Goal: Task Accomplishment & Management: Use online tool/utility

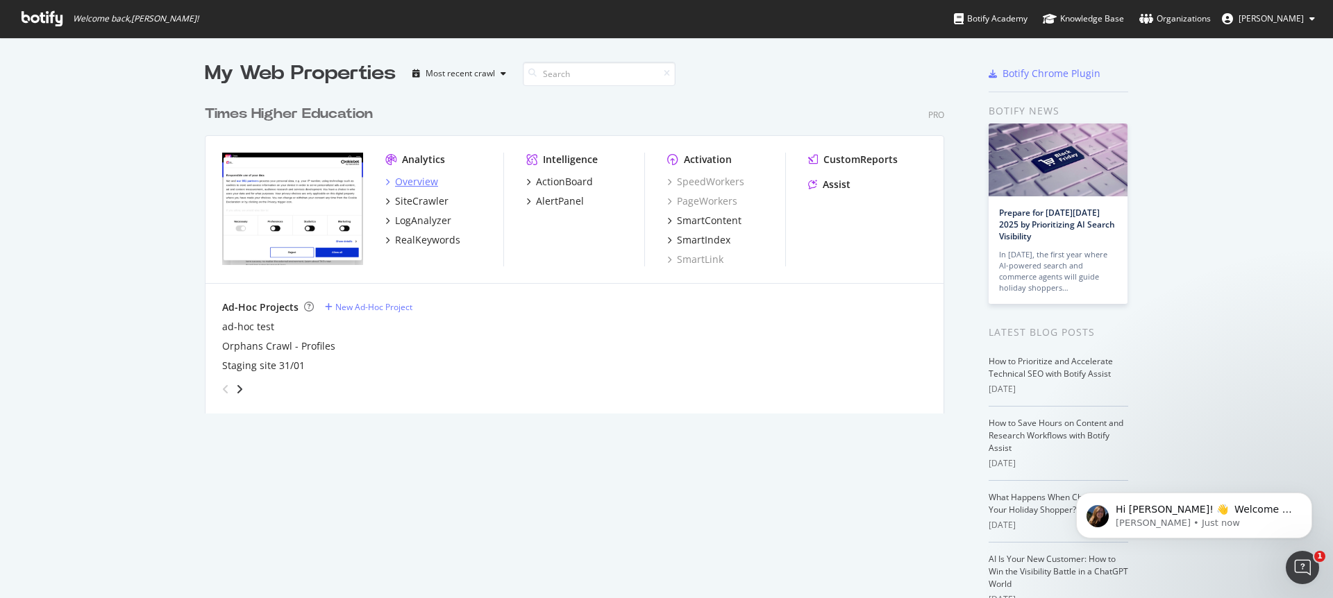
click at [408, 183] on div "Overview" at bounding box center [416, 182] width 43 height 14
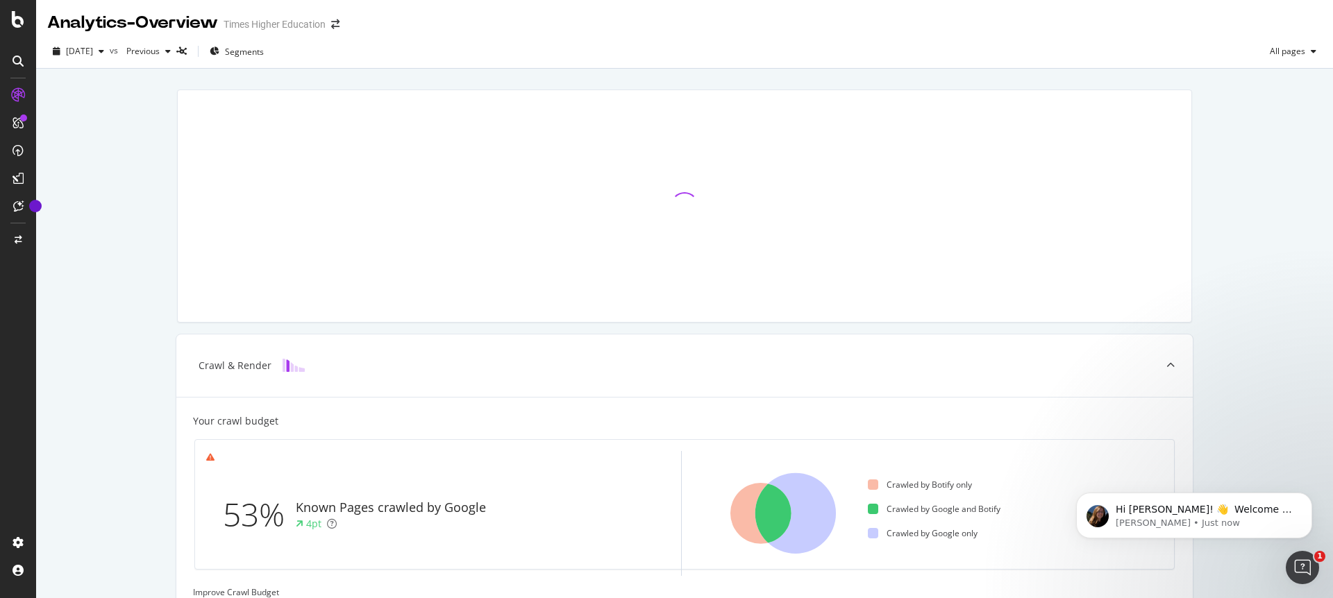
click at [142, 378] on div "Crawl & Render Your crawl budget 53% Known Pages crawled by Google 4pt Crawled …" at bounding box center [684, 574] width 1297 height 1010
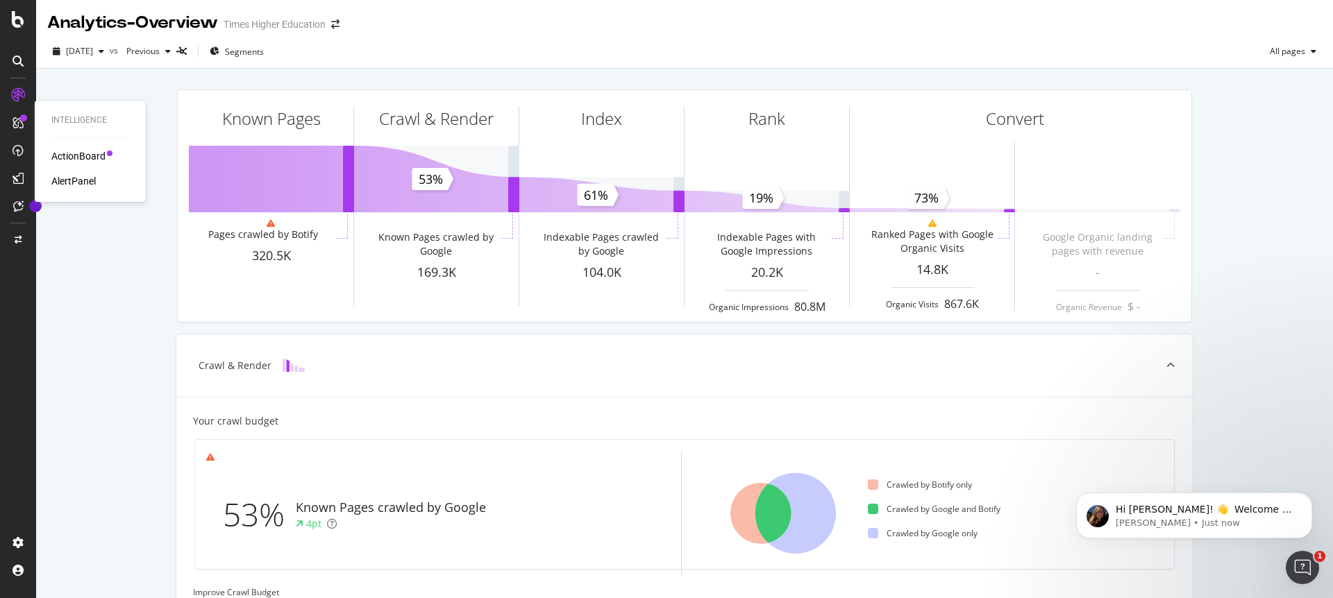
click at [84, 164] on div "ActionBoard AlertPanel" at bounding box center [90, 168] width 78 height 39
click at [78, 158] on div "ActionBoard" at bounding box center [78, 156] width 54 height 14
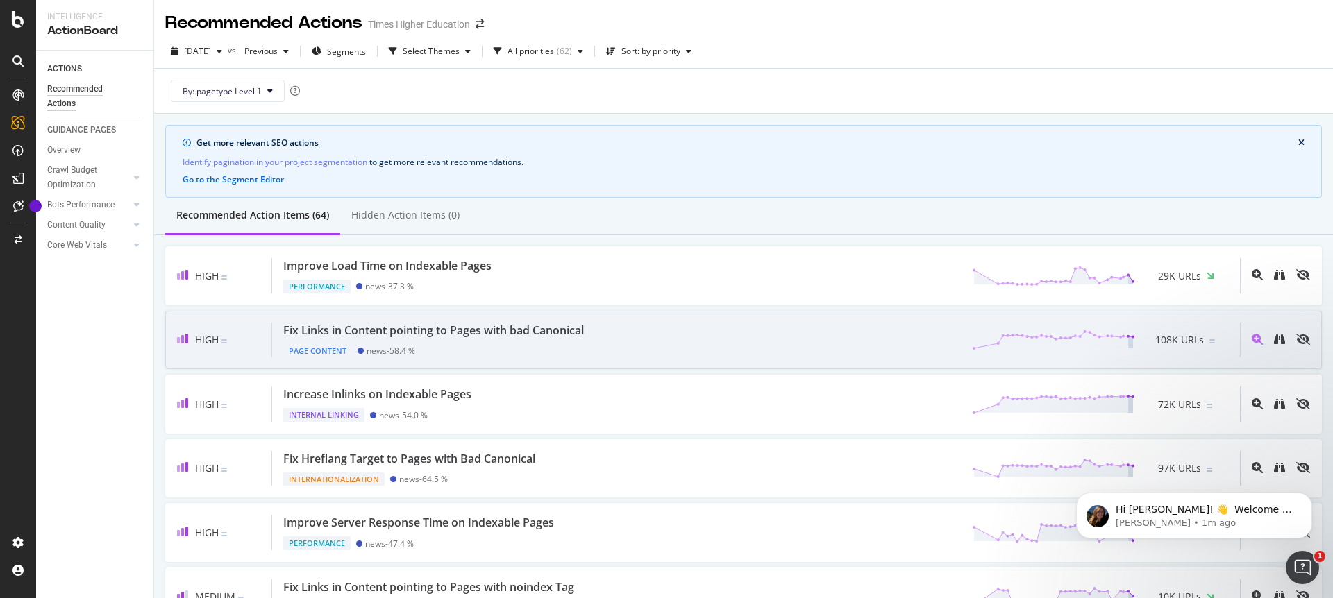
click at [441, 324] on div "Fix Links in Content pointing to Pages with bad Canonical" at bounding box center [433, 331] width 301 height 16
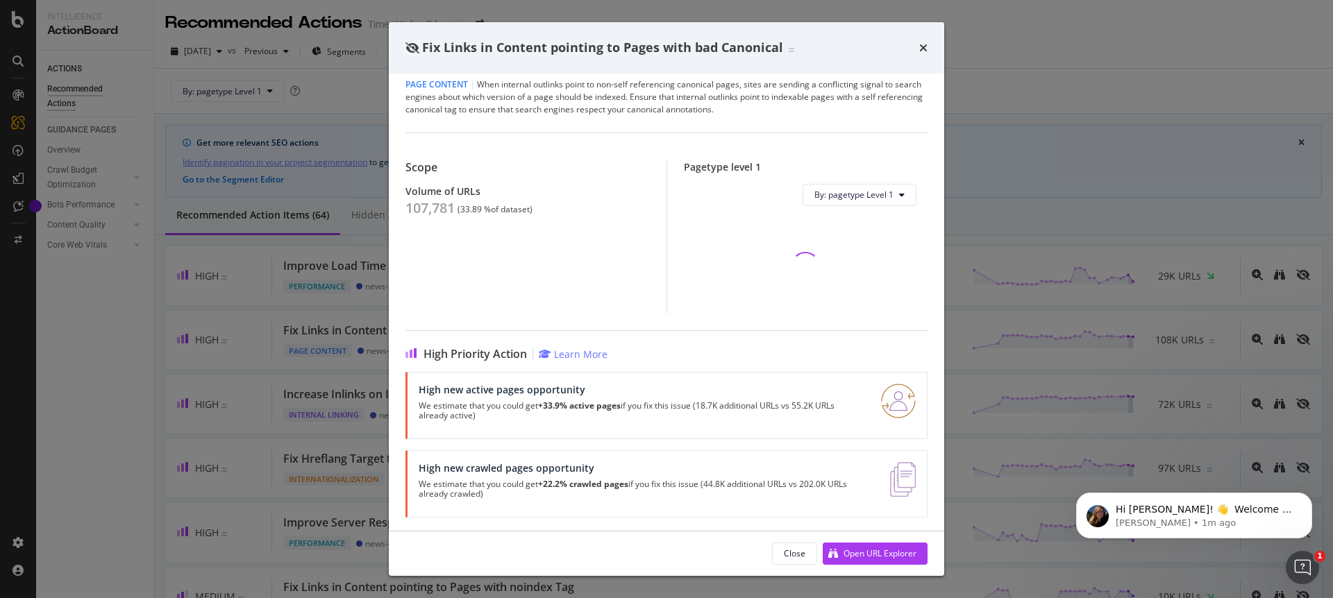
scroll to position [15, 0]
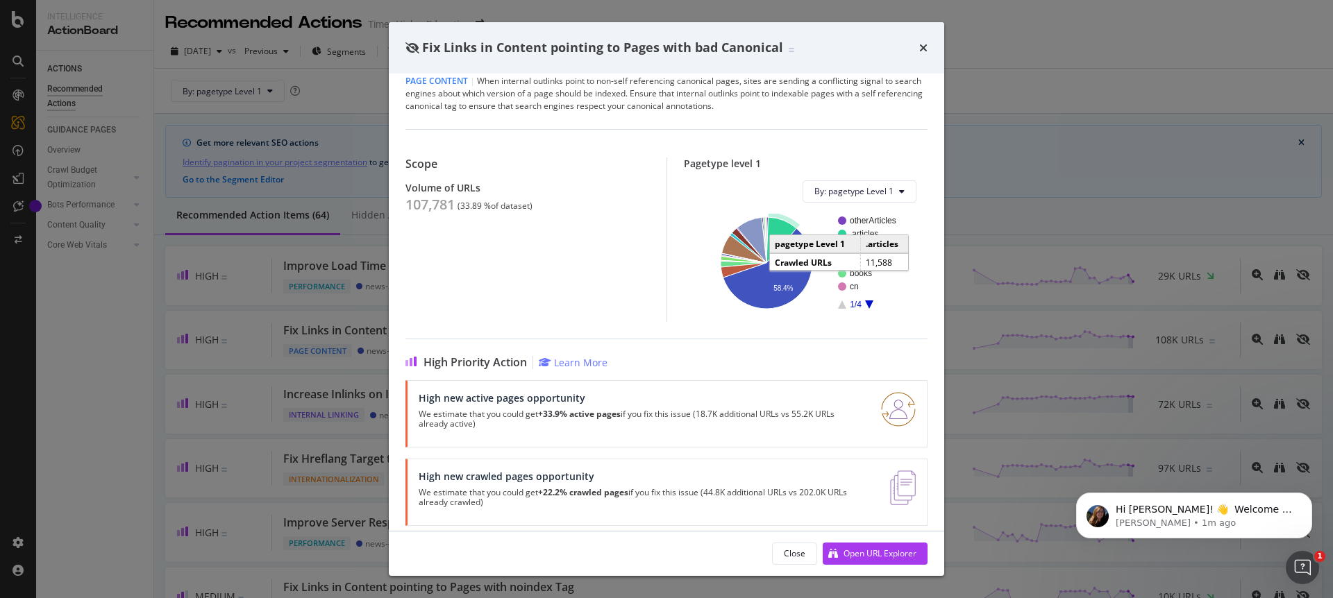
click at [774, 225] on icon "A chart." at bounding box center [782, 240] width 30 height 46
click at [926, 51] on icon "times" at bounding box center [923, 47] width 8 height 11
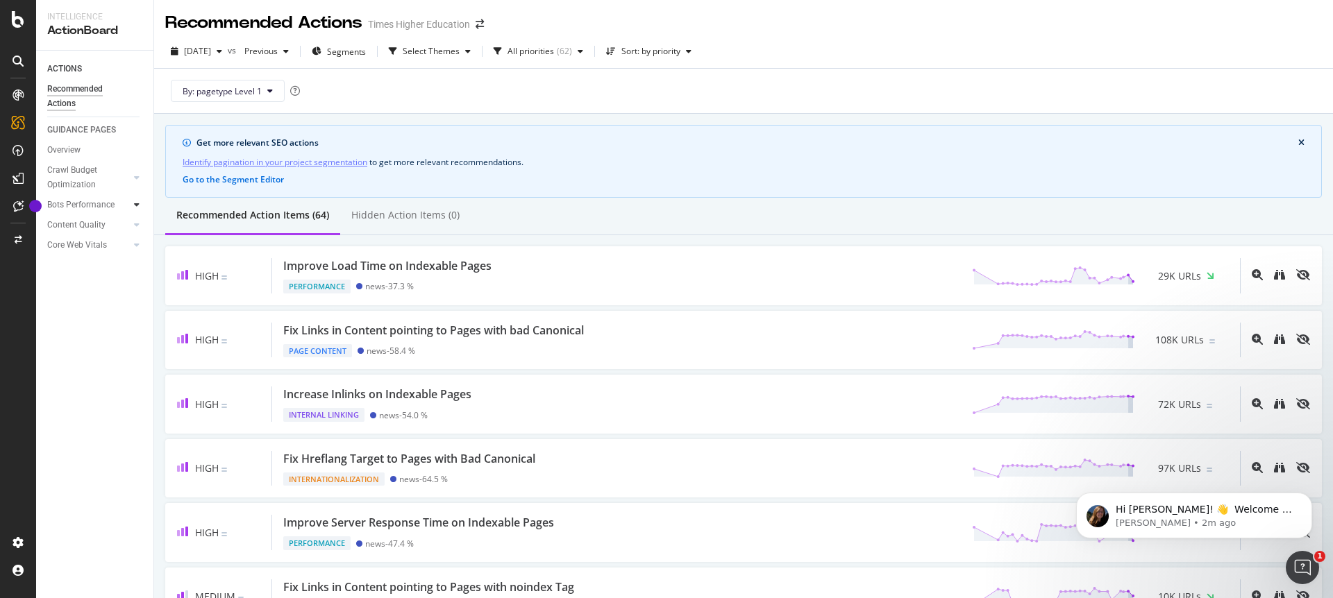
click at [135, 203] on icon at bounding box center [137, 205] width 6 height 8
click at [80, 210] on div "Bots Performance" at bounding box center [80, 205] width 67 height 15
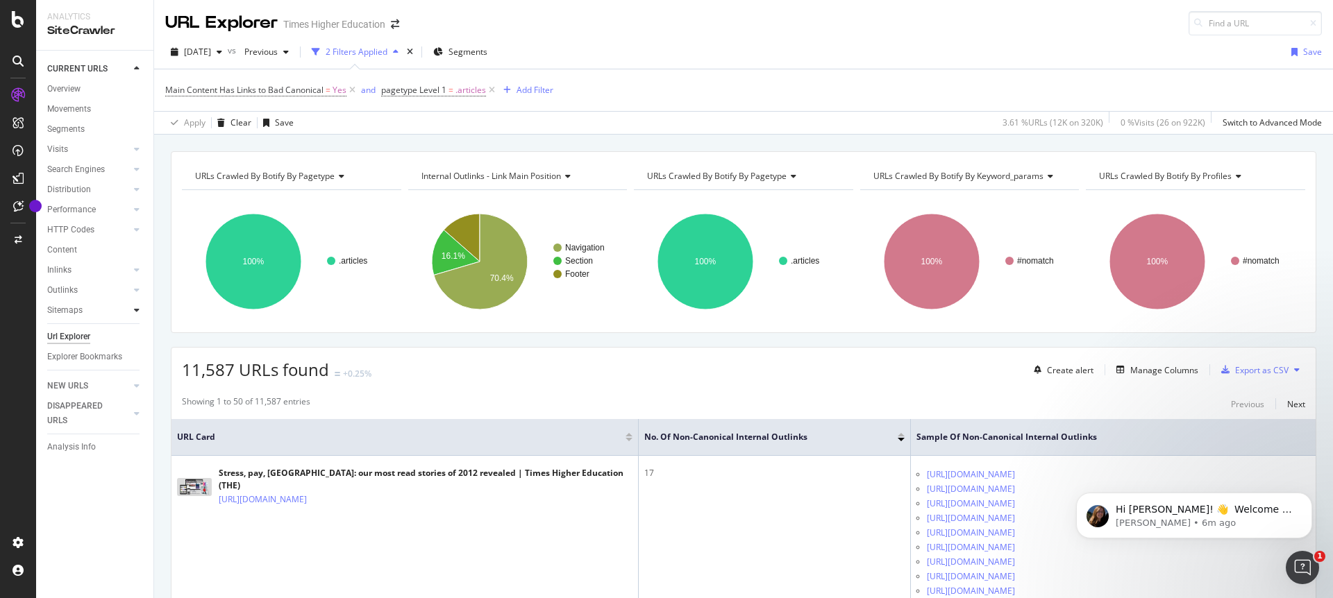
click at [140, 309] on div at bounding box center [137, 310] width 14 height 14
click at [79, 332] on div "Top Charts" at bounding box center [73, 331] width 41 height 15
